Goal: Information Seeking & Learning: Check status

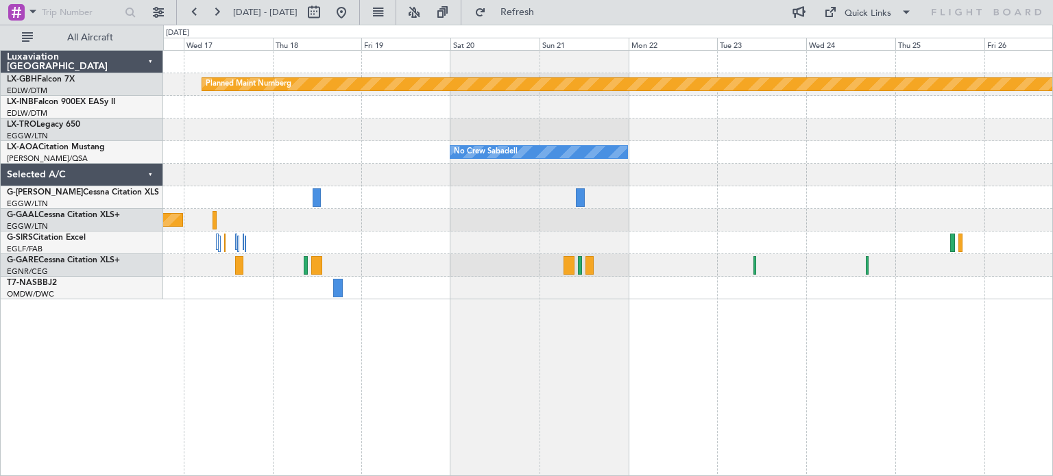
click at [430, 335] on div "Planned Maint Nurnberg No Crew Sabadell No Crew Sabadell No Crew Sabadell Plann…" at bounding box center [608, 263] width 890 height 426
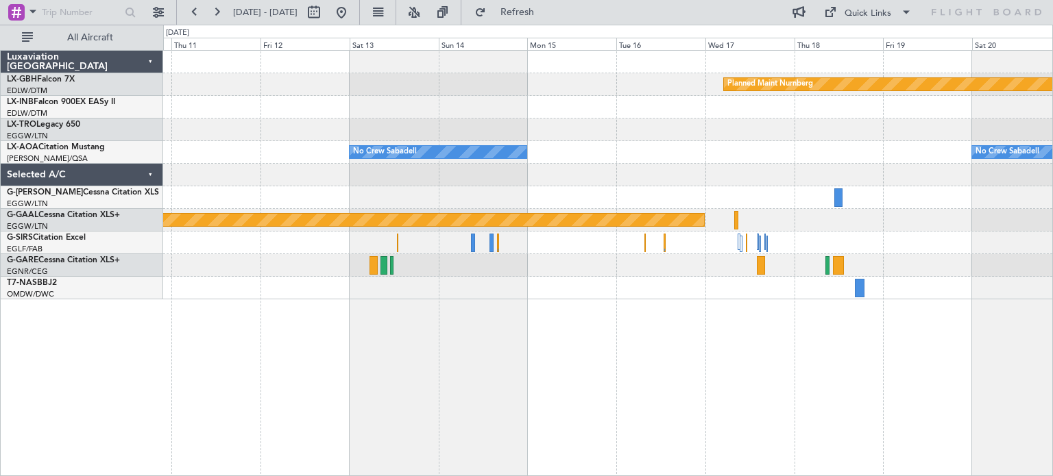
click at [1052, 397] on div "Planned Maint Nurnberg No Crew Sabadell No Crew Sabadell Planned Maint Dusseldo…" at bounding box center [526, 251] width 1053 height 452
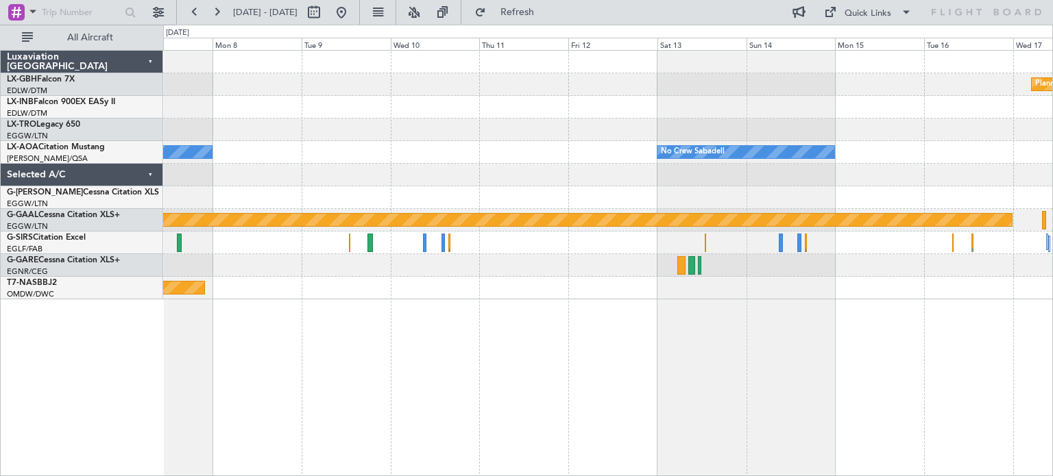
click at [874, 365] on div "Planned Maint Nurnberg No Crew Sabadell No Crew Planned Maint Dusseldorf Planne…" at bounding box center [608, 263] width 890 height 426
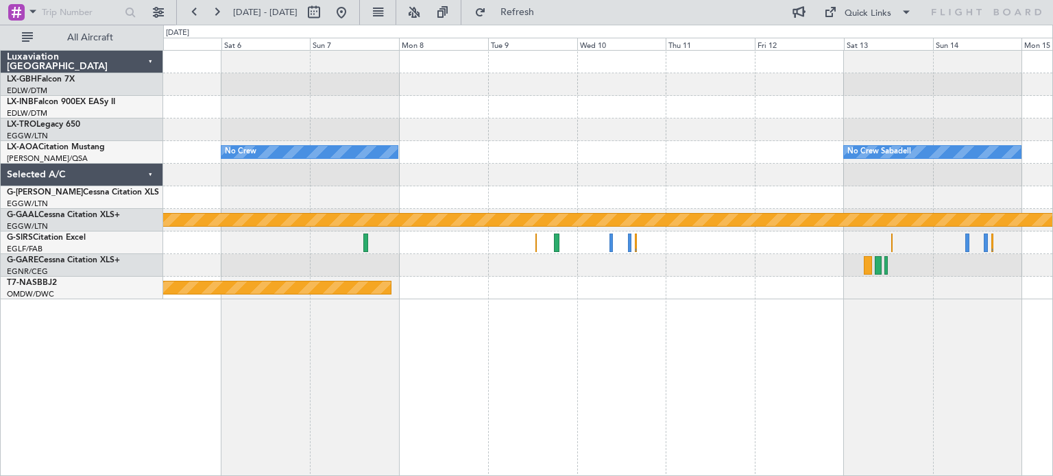
click at [885, 330] on div "Planned Maint Nurnberg No Crew Sabadell No Crew Planned Maint Dusseldorf Planne…" at bounding box center [608, 263] width 890 height 426
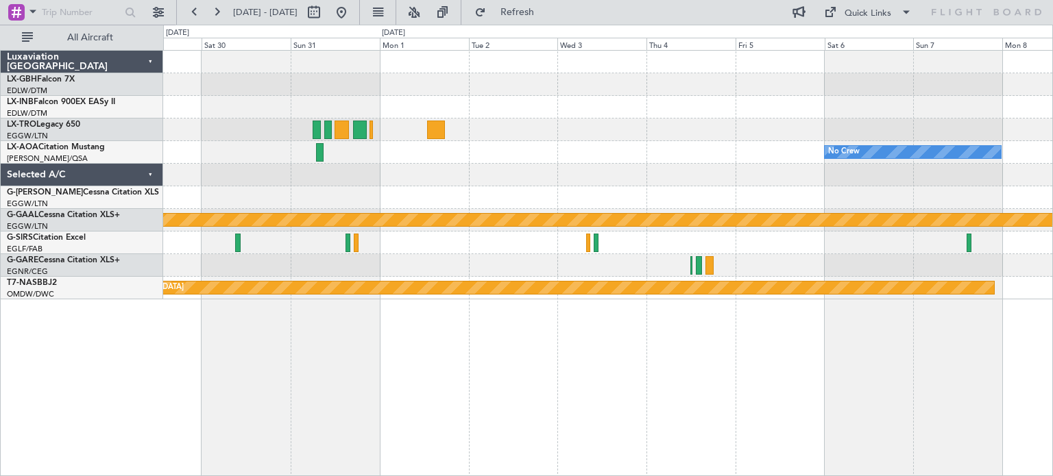
click at [949, 422] on div "No Crew Planned Maint Dusseldorf Planned Maint Basel-Mulhouse" at bounding box center [608, 263] width 890 height 426
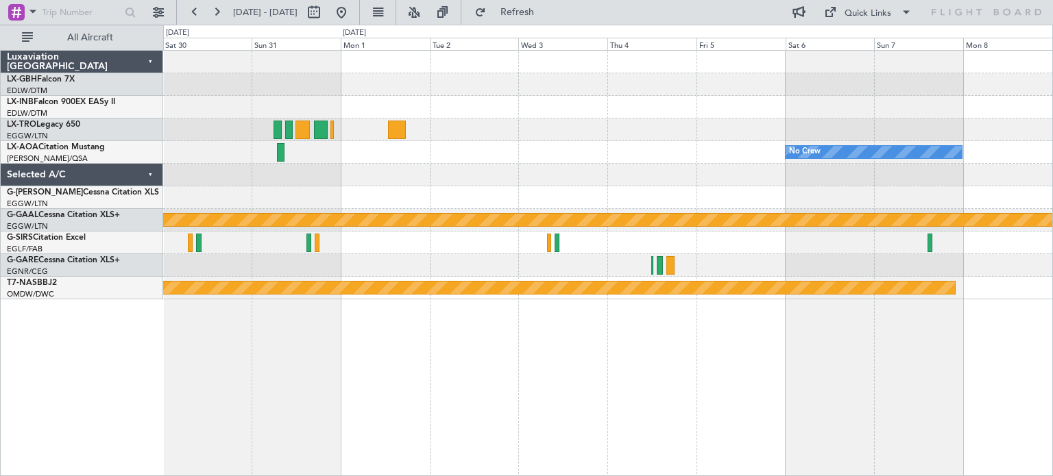
click at [164, 350] on div "No Crew Planned Maint Dusseldorf Planned Maint Basel-Mulhouse MEL Abuja (Nnamdi…" at bounding box center [608, 263] width 890 height 426
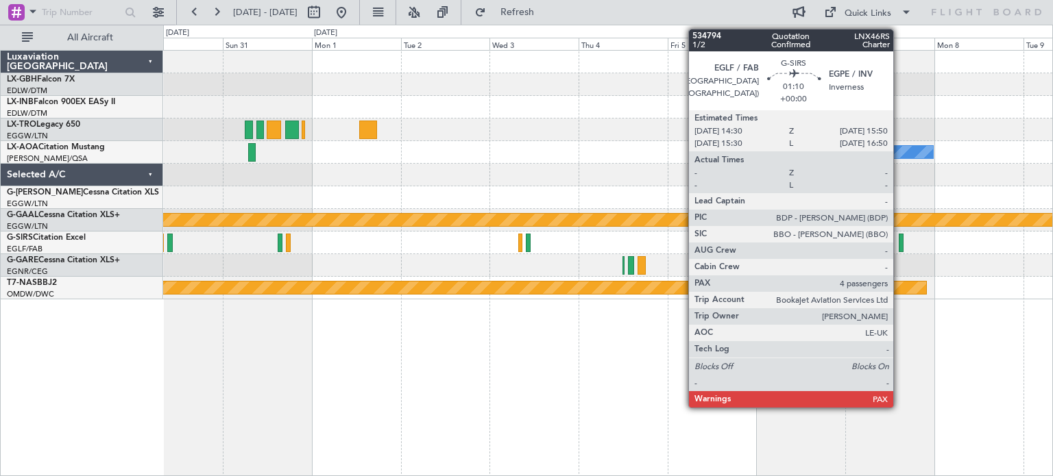
click at [899, 243] on div at bounding box center [901, 243] width 5 height 19
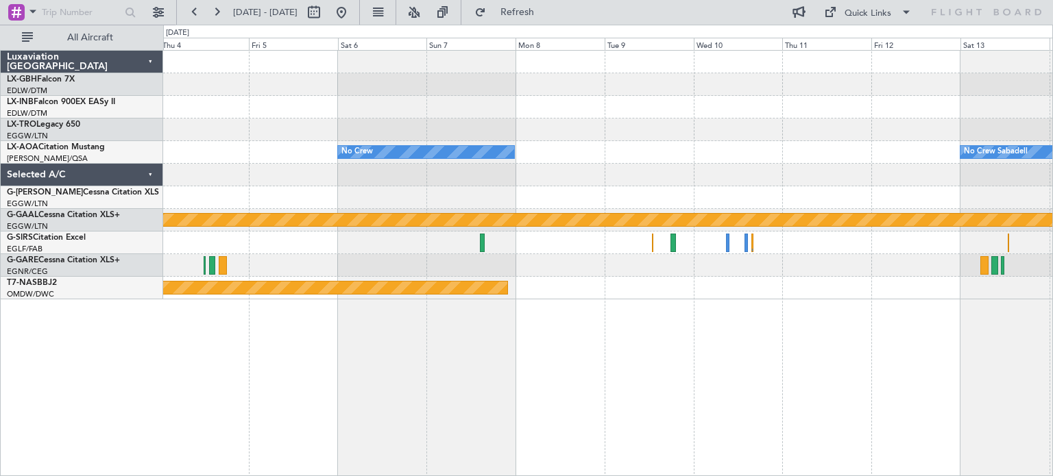
click at [392, 257] on div "No Crew No Crew Sabadell Planned Maint Dusseldorf Planned Maint Basel-Mulhouse" at bounding box center [607, 175] width 889 height 249
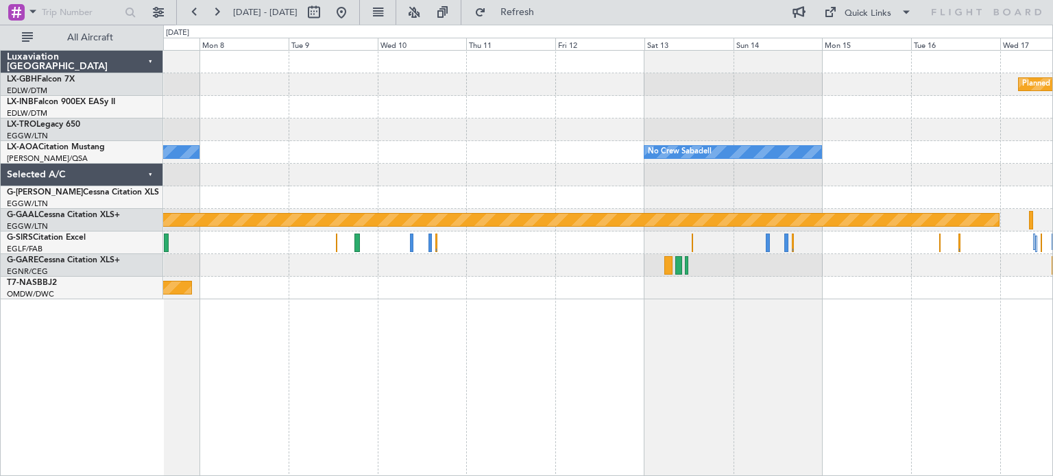
click at [497, 262] on div "Planned Maint Nurnberg No Crew No Crew Sabadell No Crew Sabadell Planned Maint …" at bounding box center [607, 175] width 889 height 249
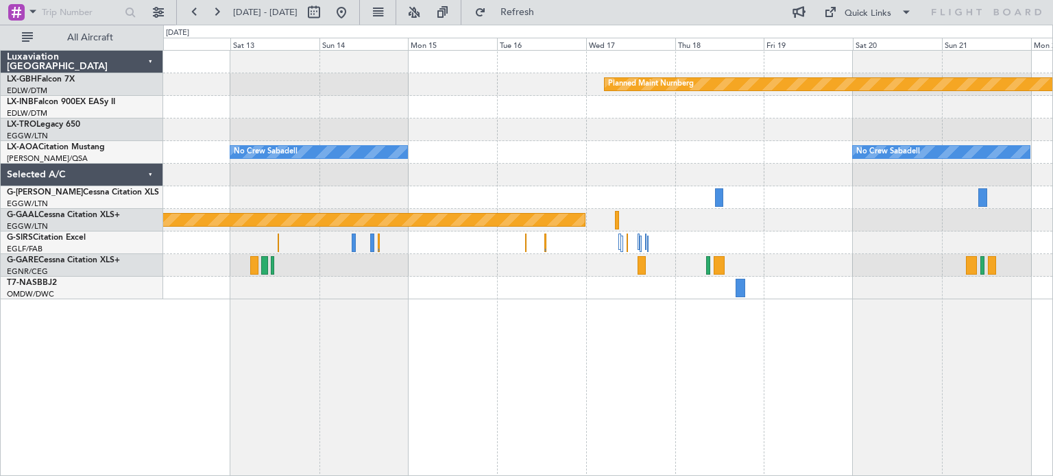
click at [430, 276] on div "Planned Maint Nurnberg No Crew Sabadell No Crew Sabadell Planned Maint Dusseldo…" at bounding box center [607, 175] width 889 height 249
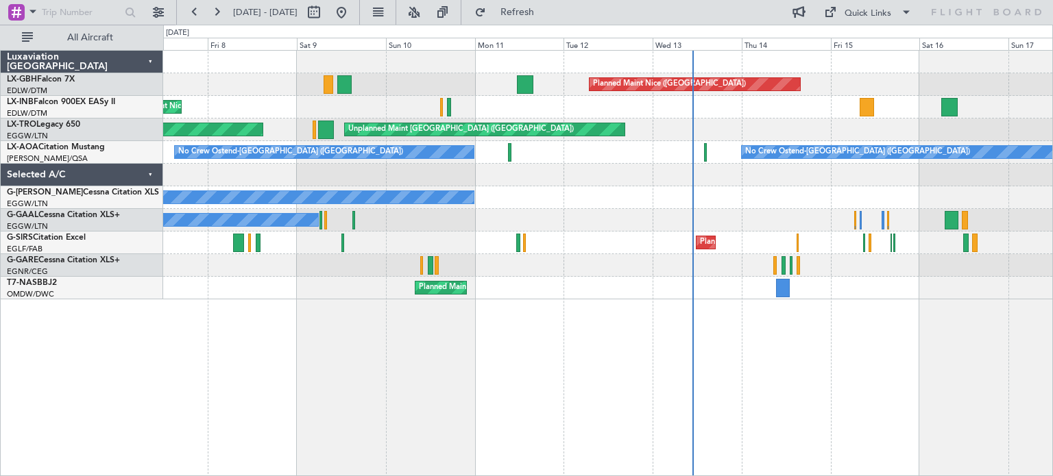
click at [485, 367] on div "Planned Maint Nice ([GEOGRAPHIC_DATA]) [GEOGRAPHIC_DATA] ([GEOGRAPHIC_DATA]) Pl…" at bounding box center [608, 263] width 890 height 426
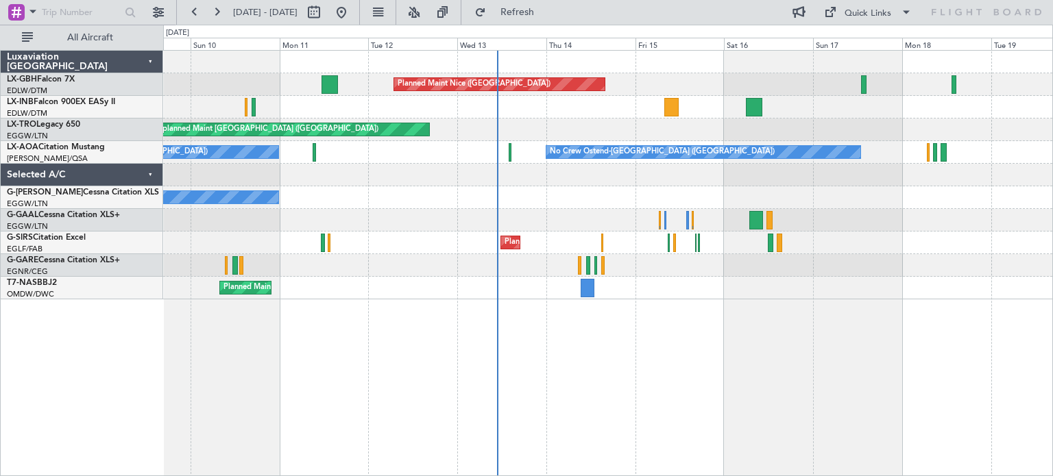
click at [600, 303] on div "Planned Maint Nice ([GEOGRAPHIC_DATA]) [GEOGRAPHIC_DATA] ([GEOGRAPHIC_DATA]) Un…" at bounding box center [608, 263] width 890 height 426
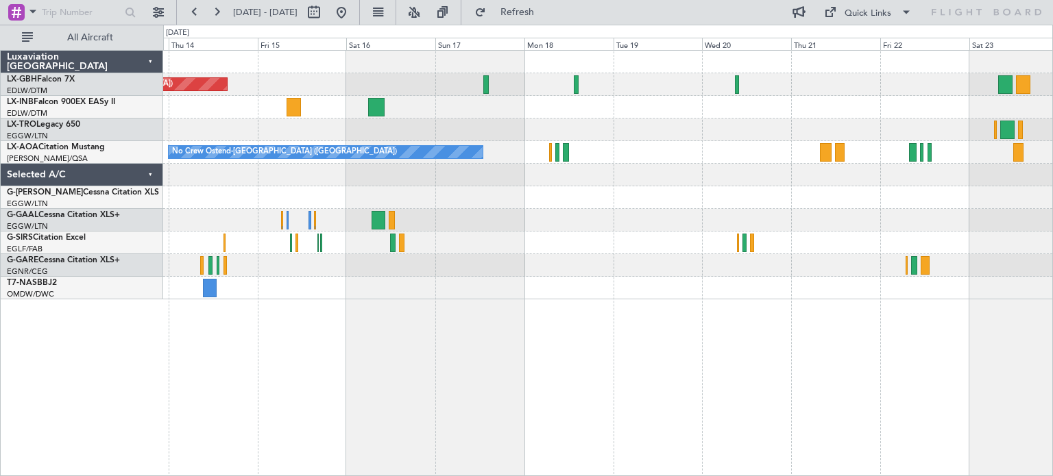
click at [461, 221] on div "Planned Maint Nice ([GEOGRAPHIC_DATA]) Unplanned Maint [GEOGRAPHIC_DATA] ([GEOG…" at bounding box center [607, 175] width 889 height 249
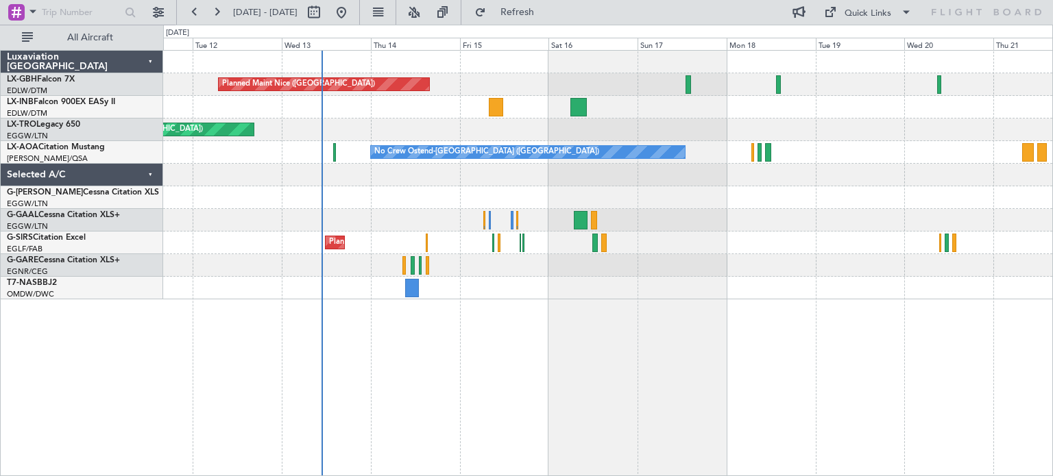
click at [668, 279] on div "Planned Maint Nice ([GEOGRAPHIC_DATA]) Unplanned Maint [GEOGRAPHIC_DATA] ([GEOG…" at bounding box center [607, 175] width 889 height 249
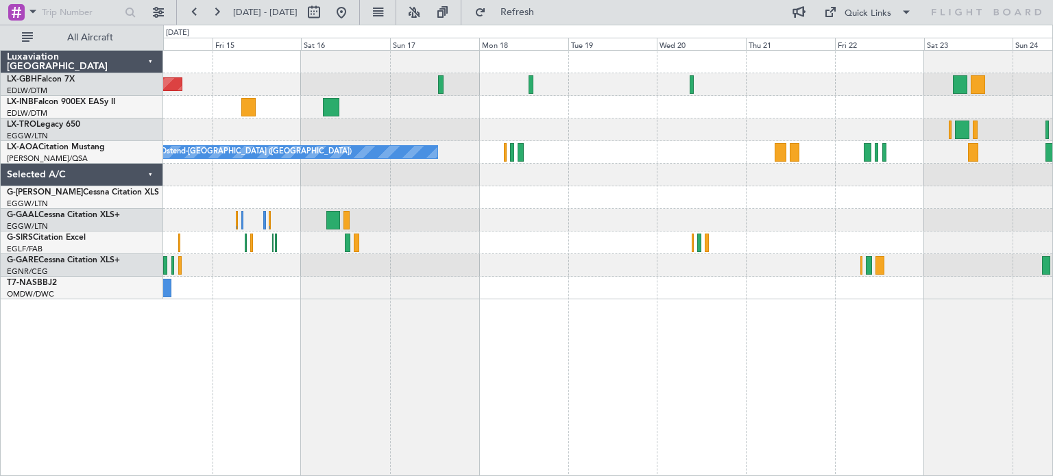
click at [431, 254] on div "Planned Maint Nice ([GEOGRAPHIC_DATA]) Unplanned Maint [GEOGRAPHIC_DATA] ([GEOG…" at bounding box center [607, 175] width 889 height 249
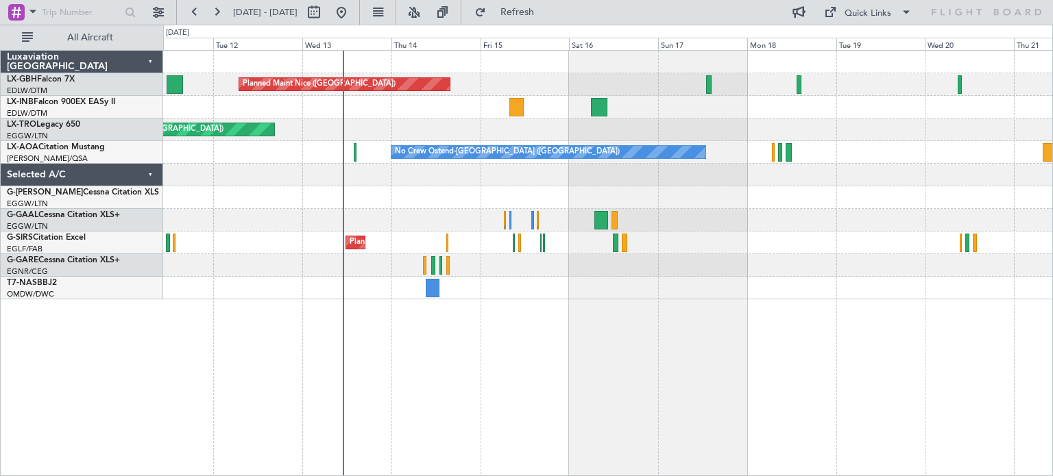
click at [966, 466] on div "Planned Maint Nice ([GEOGRAPHIC_DATA]) Unplanned Maint [GEOGRAPHIC_DATA] ([GEOG…" at bounding box center [608, 263] width 890 height 426
